Goal: Task Accomplishment & Management: Complete application form

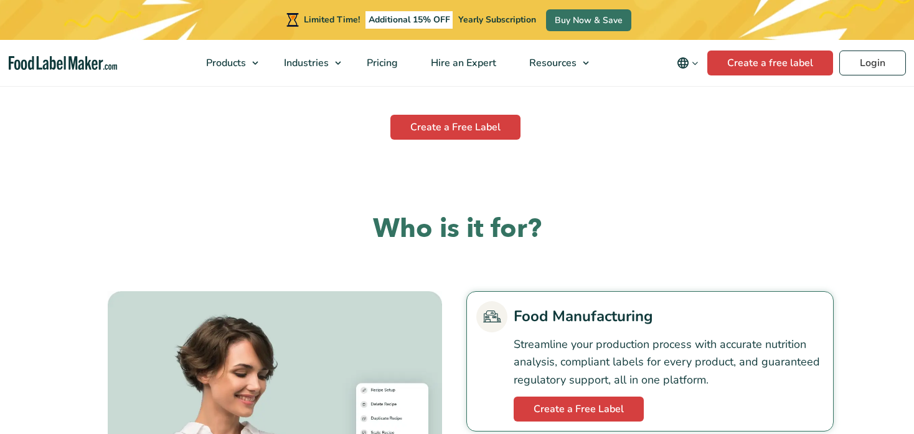
scroll to position [2536, 0]
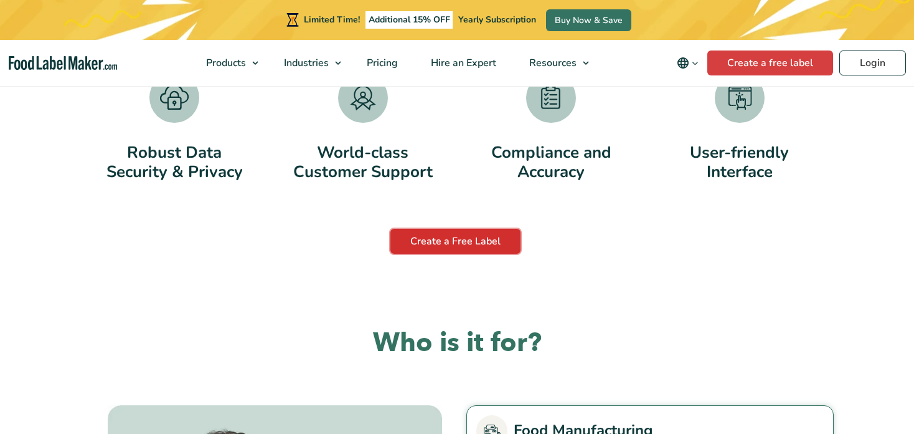
click at [442, 232] on link "Create a Free Label" at bounding box center [456, 241] width 130 height 25
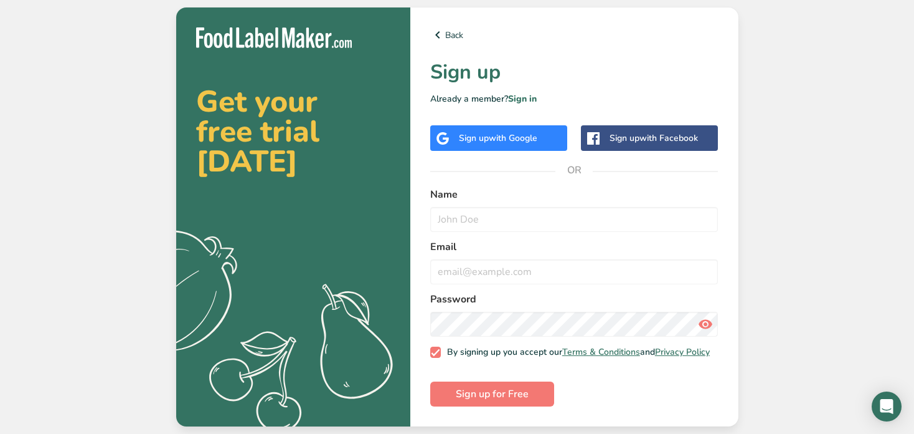
click at [543, 125] on div "Sign up with Google" at bounding box center [498, 138] width 137 height 26
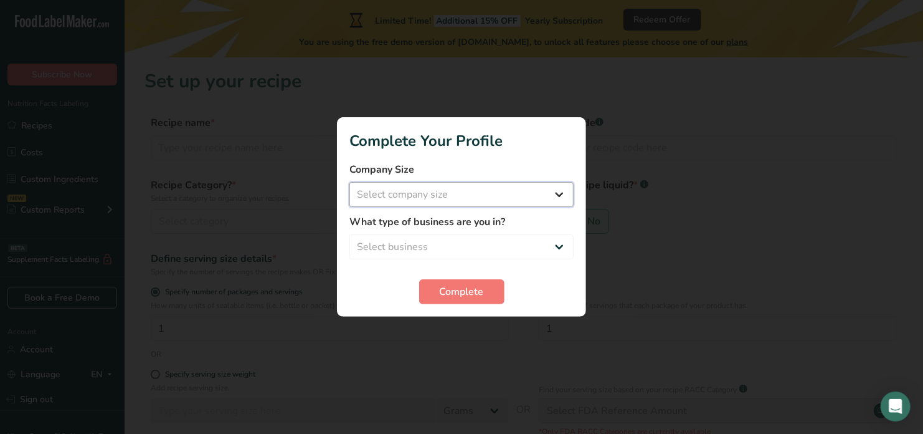
click at [543, 191] on select "Select company size Fewer than 10 Employees 10 to 50 Employees 51 to 500 Employ…" at bounding box center [461, 194] width 224 height 25
select select "1"
click at [349, 182] on select "Select company size Fewer than 10 Employees 10 to 50 Employees 51 to 500 Employ…" at bounding box center [461, 194] width 224 height 25
click at [526, 240] on select "Select business Packaged Food Manufacturer Restaurant & Cafe Bakery Meal Plans …" at bounding box center [461, 246] width 224 height 25
select select "8"
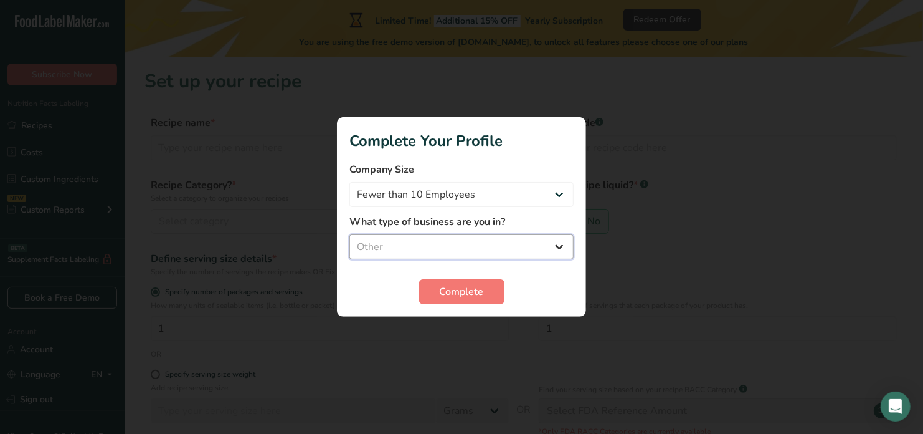
click at [349, 234] on select "Select business Packaged Food Manufacturer Restaurant & Cafe Bakery Meal Plans …" at bounding box center [461, 246] width 224 height 25
click at [479, 298] on span "Complete" at bounding box center [462, 291] width 44 height 15
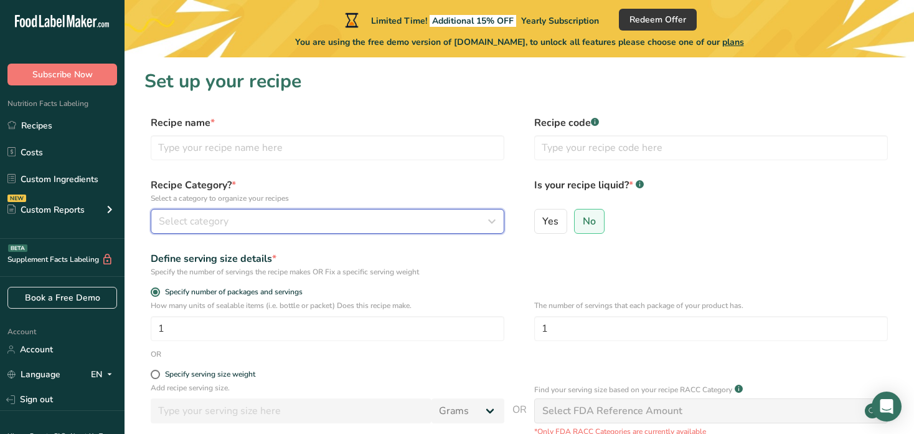
click at [257, 212] on button "Select category" at bounding box center [328, 221] width 354 height 25
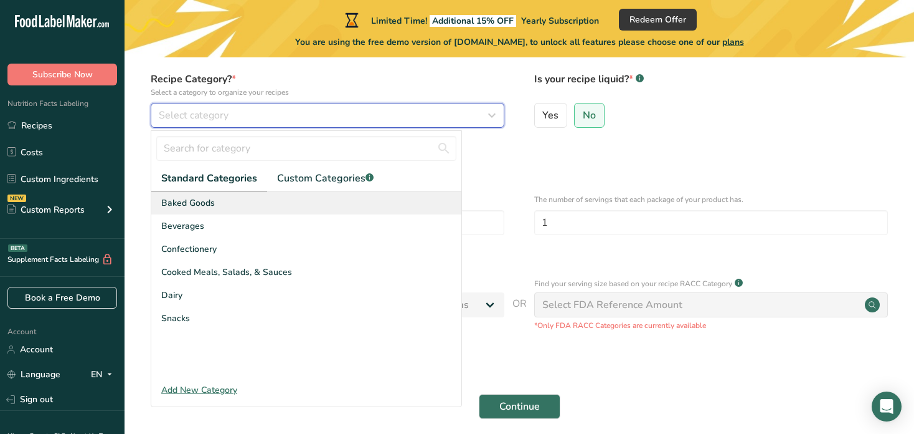
scroll to position [105, 0]
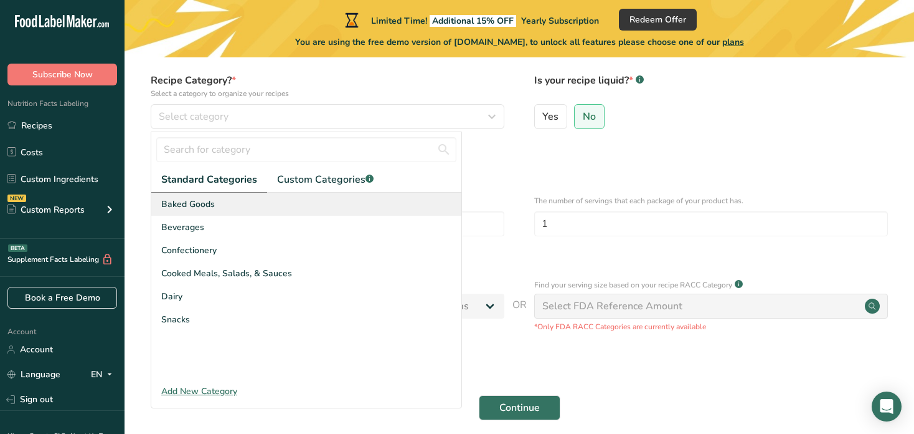
drag, startPoint x: 135, startPoint y: 205, endPoint x: 164, endPoint y: 212, distance: 30.2
click at [164, 212] on section "Set up your recipe Recipe name * Recipe code .a-a{fill:#347362;}.b-a{fill:#fff;…" at bounding box center [520, 200] width 790 height 495
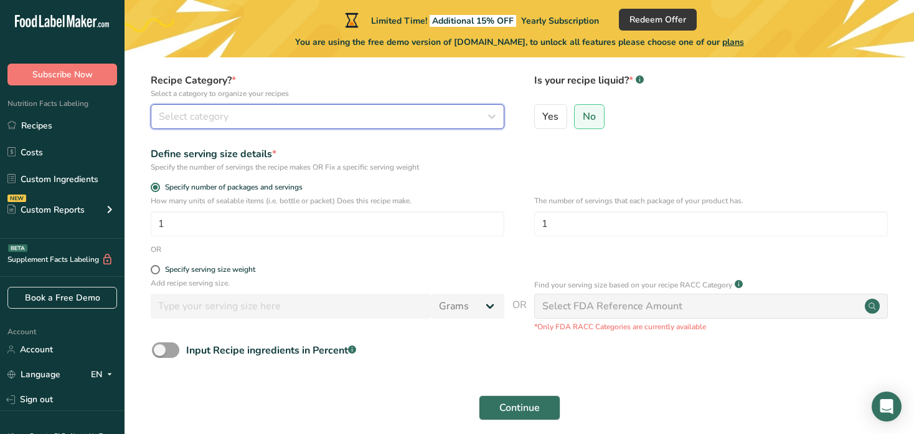
click at [413, 107] on button "Select category" at bounding box center [328, 116] width 354 height 25
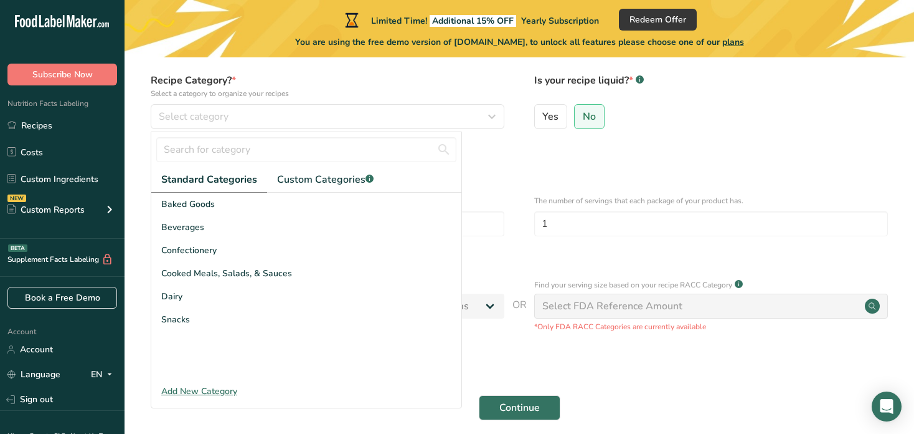
click at [136, 250] on section "Set up your recipe Recipe name * Recipe code .a-a{fill:#347362;}.b-a{fill:#fff;…" at bounding box center [520, 200] width 790 height 495
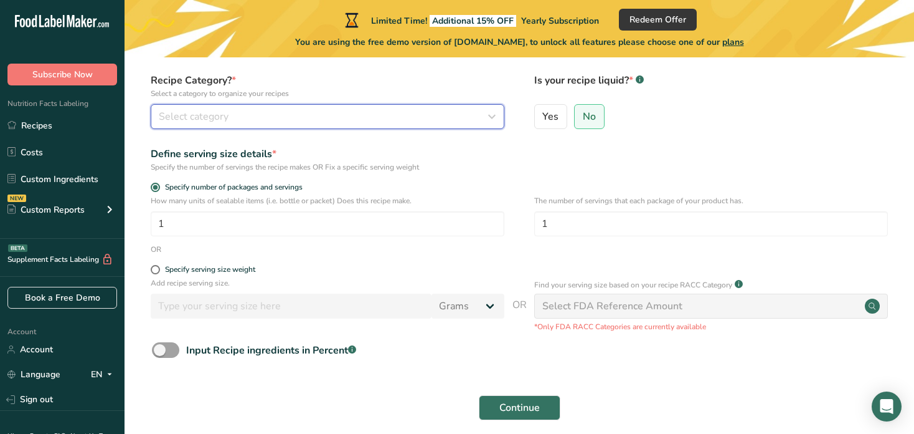
click at [381, 126] on button "Select category" at bounding box center [328, 116] width 354 height 25
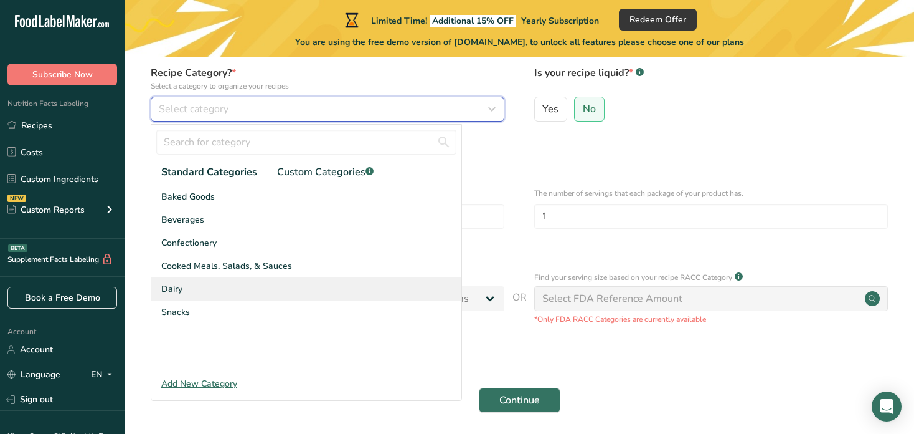
scroll to position [115, 0]
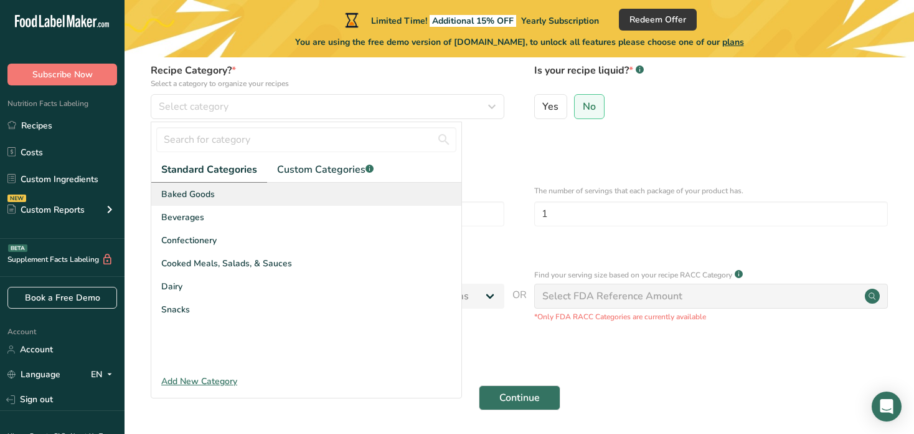
drag, startPoint x: 224, startPoint y: 310, endPoint x: 158, endPoint y: 199, distance: 129.1
click at [158, 199] on div "Baked Goods Beverages Confectionery Cooked Meals, Salads, & Sauces Dairy Snacks" at bounding box center [306, 276] width 310 height 187
copy div "Baked Goods Beverages Confectionery Cooked Meals, Salads, & Sauces Dairy Snacks"
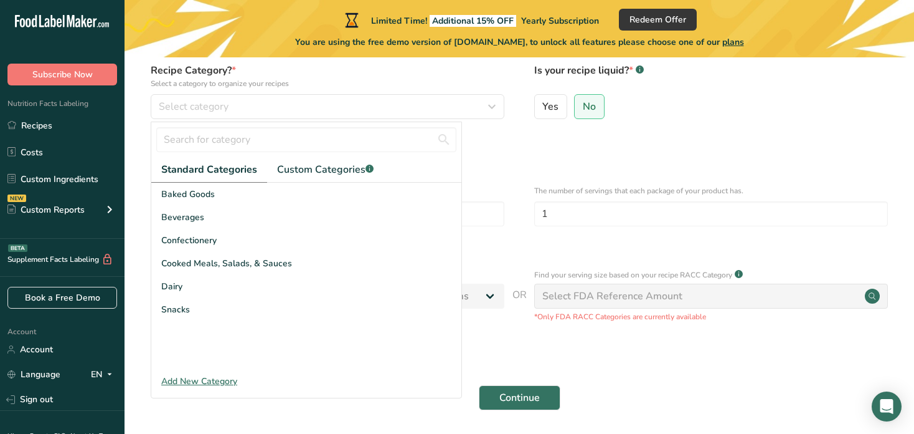
click at [310, 325] on div "Baked Goods Beverages Confectionery Cooked Meals, Salads, & Sauces Dairy Snacks" at bounding box center [306, 276] width 310 height 187
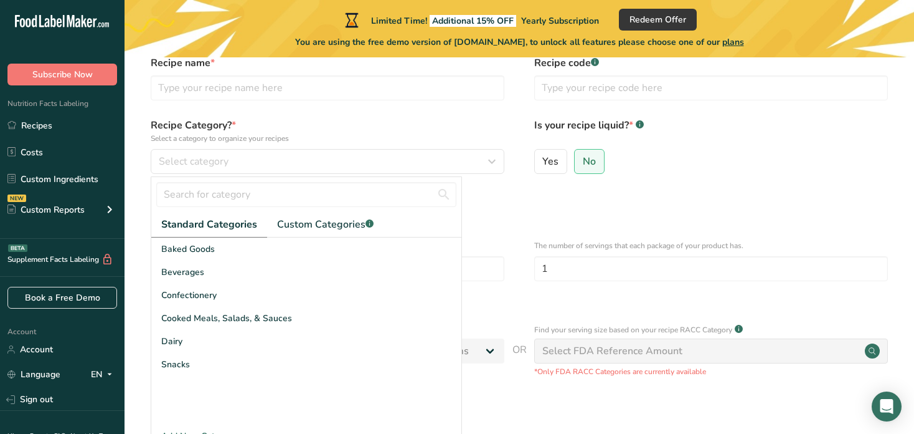
scroll to position [59, 0]
click at [327, 221] on span "Custom Categories .a-a{fill:#347362;}.b-a{fill:#fff;}" at bounding box center [325, 224] width 97 height 15
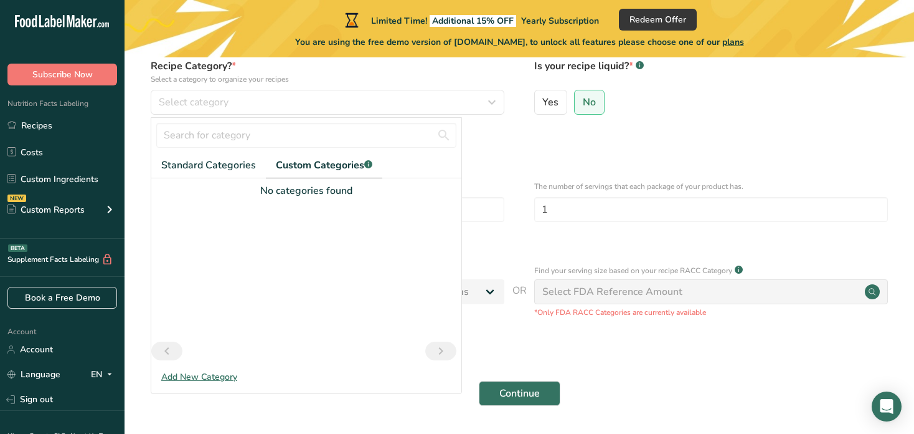
scroll to position [120, 0]
click at [193, 170] on span "Standard Categories" at bounding box center [208, 164] width 95 height 15
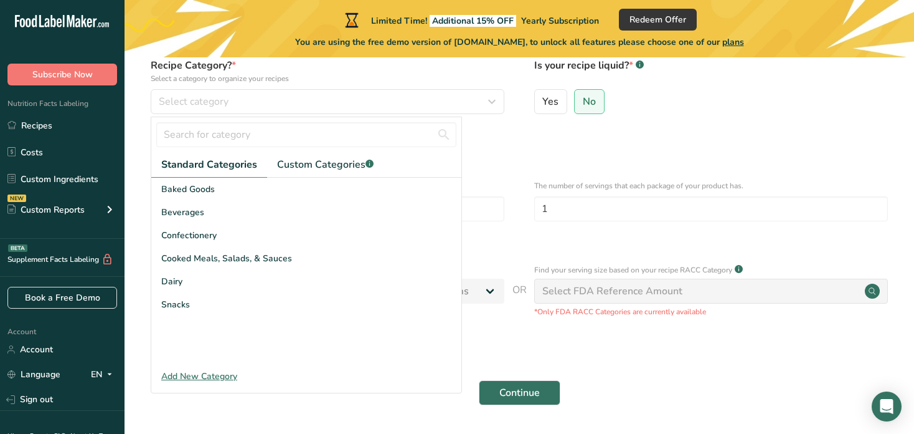
click at [225, 369] on div "Add New Category" at bounding box center [306, 375] width 310 height 13
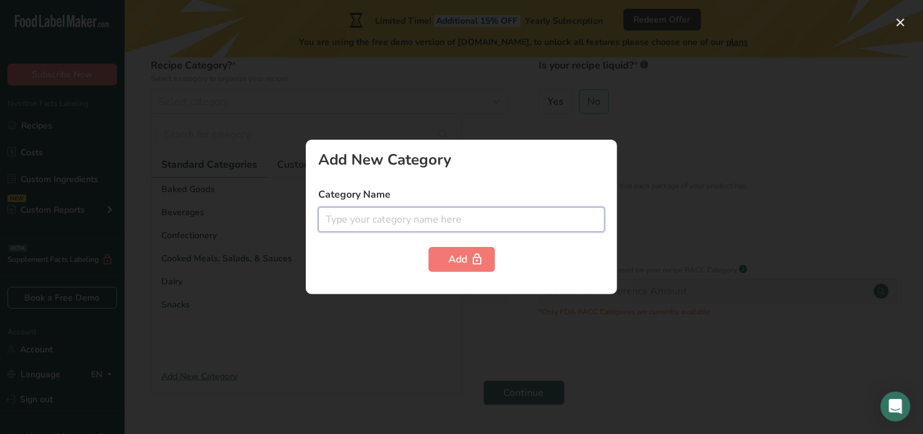
click at [432, 221] on input "text" at bounding box center [461, 219] width 287 height 25
type input "c"
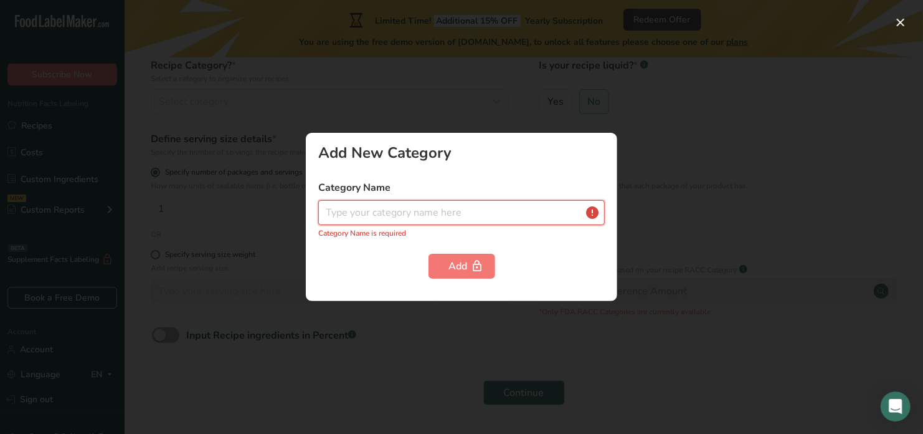
type input "c"
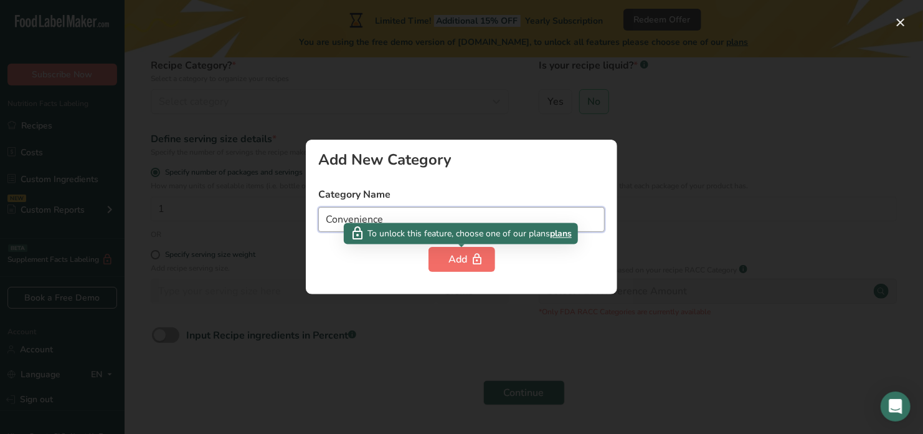
type input "Convenience"
click at [457, 262] on div "Add" at bounding box center [462, 259] width 26 height 15
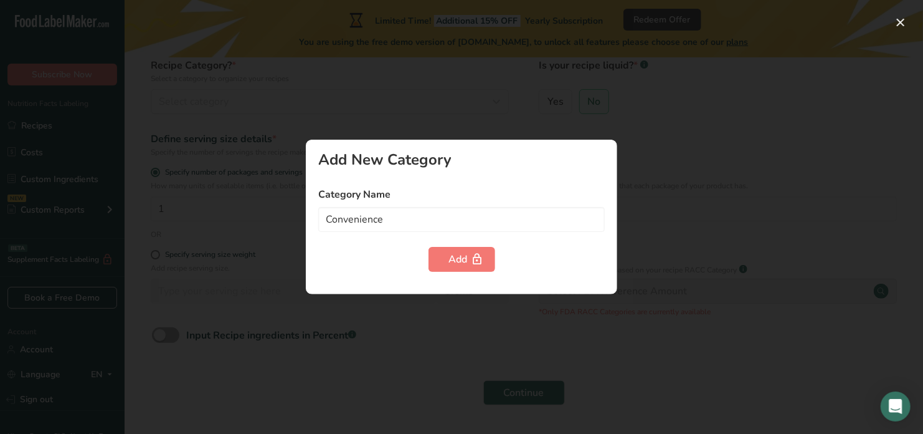
click at [395, 351] on div at bounding box center [461, 217] width 923 height 434
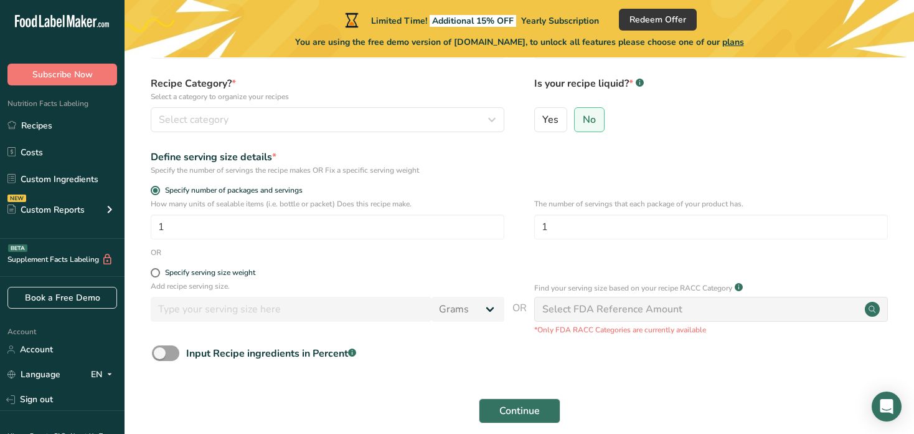
scroll to position [101, 0]
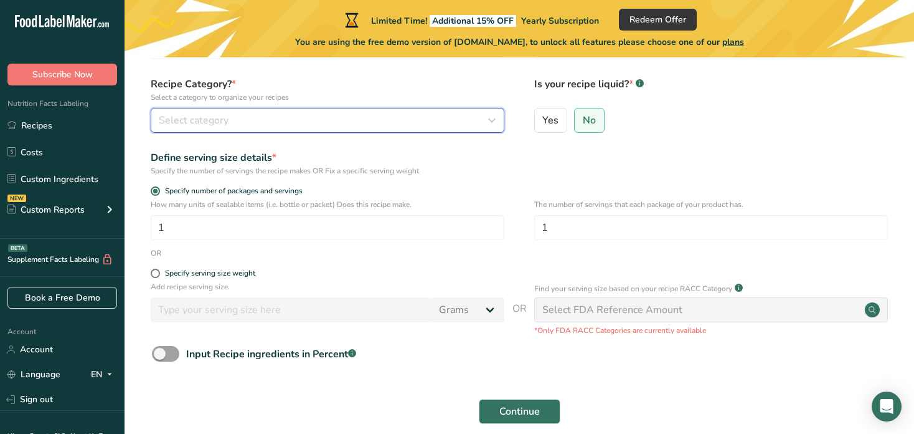
click at [281, 109] on button "Select category" at bounding box center [328, 120] width 354 height 25
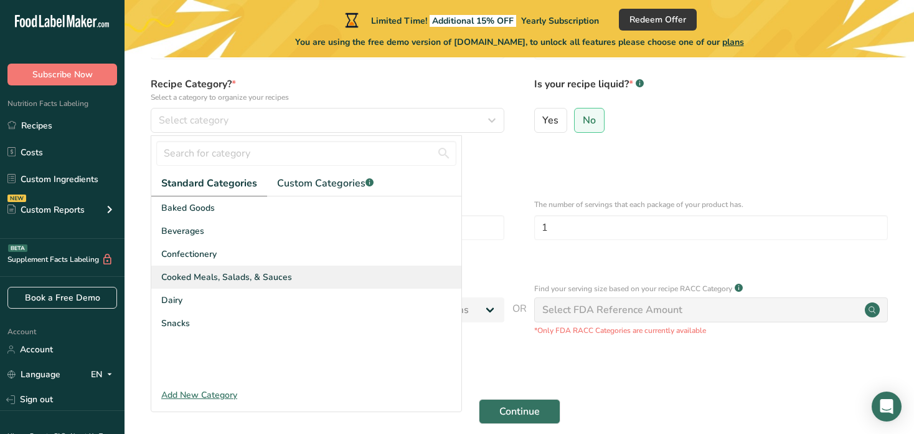
click at [259, 272] on span "Cooked Meals, Salads, & Sauces" at bounding box center [226, 276] width 131 height 13
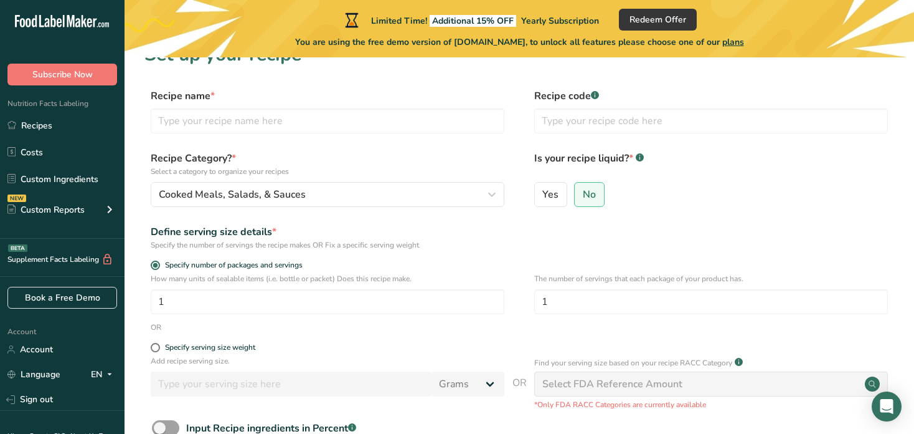
scroll to position [0, 0]
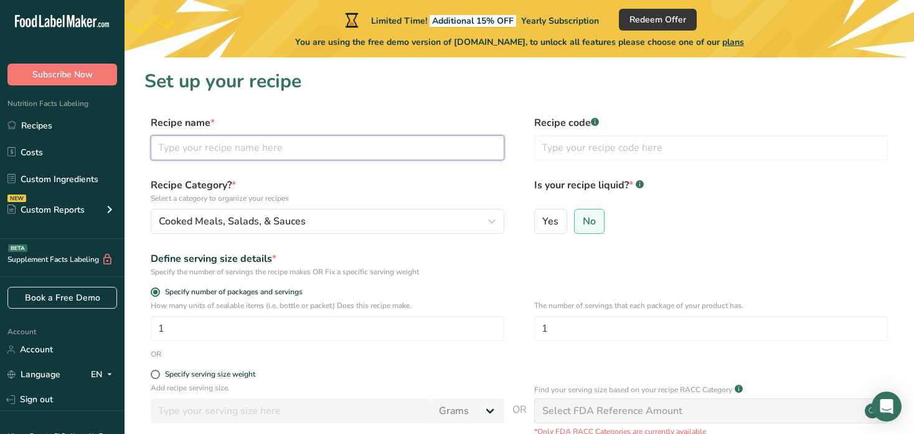
click at [283, 150] on input "text" at bounding box center [328, 147] width 354 height 25
type input "GumMie"
click at [295, 166] on div "Recipe name * GumMie Recipe code .a-a{fill:#347362;}.b-a{fill:#fff;}" at bounding box center [520, 141] width 750 height 52
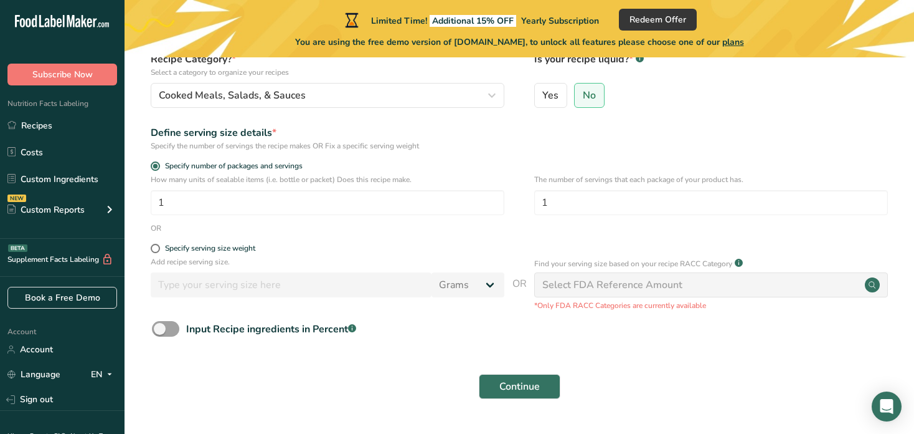
scroll to position [158, 0]
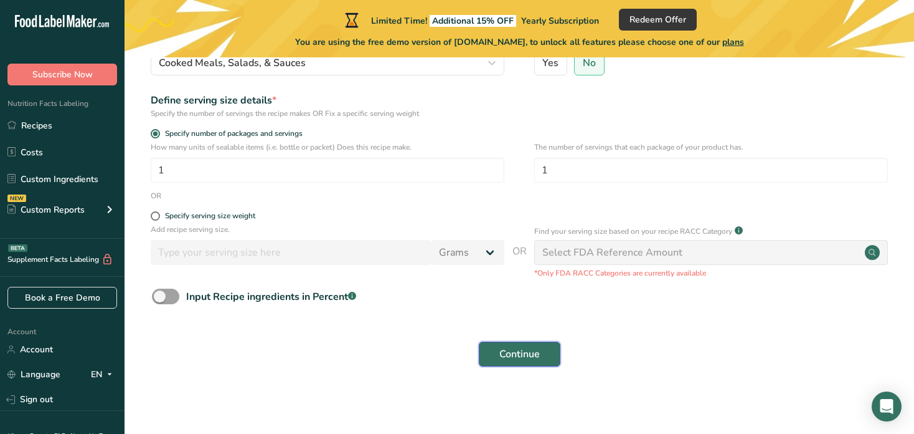
click at [518, 348] on span "Continue" at bounding box center [520, 353] width 40 height 15
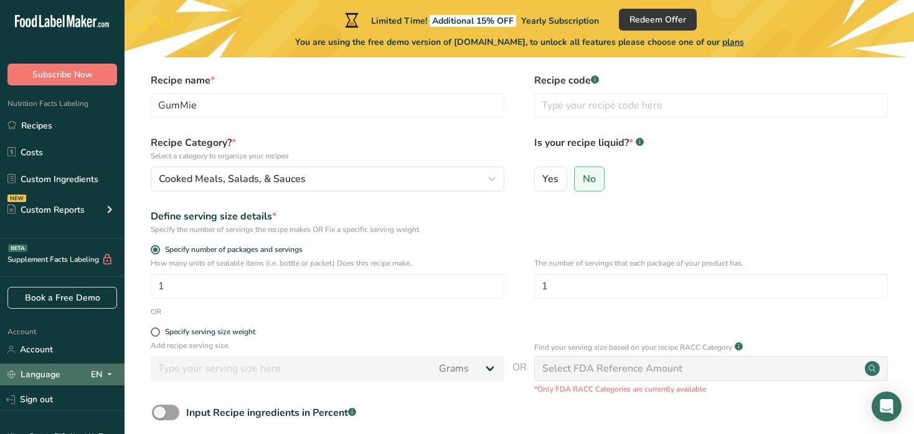
scroll to position [59, 0]
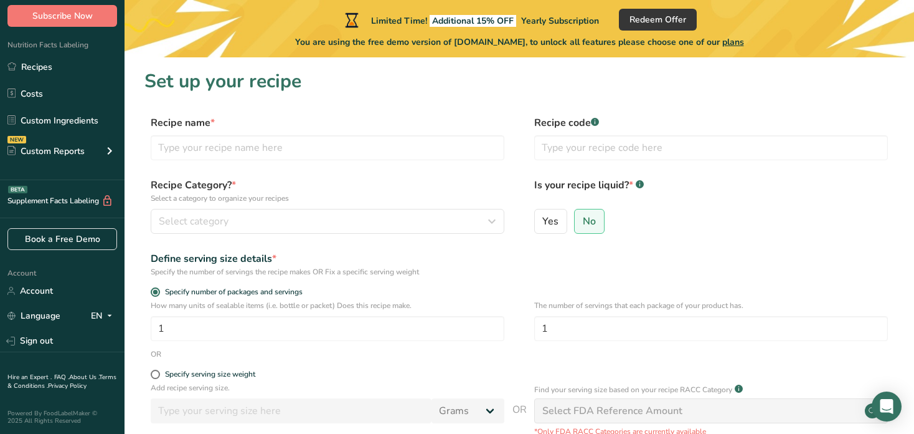
scroll to position [42, 0]
